Goal: Task Accomplishment & Management: Manage account settings

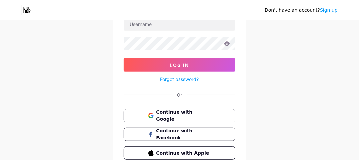
scroll to position [77, 0]
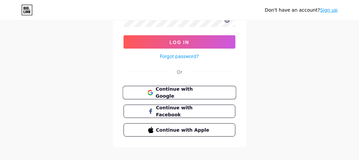
click at [194, 94] on span "Continue with Google" at bounding box center [184, 93] width 56 height 14
